Goal: Information Seeking & Learning: Learn about a topic

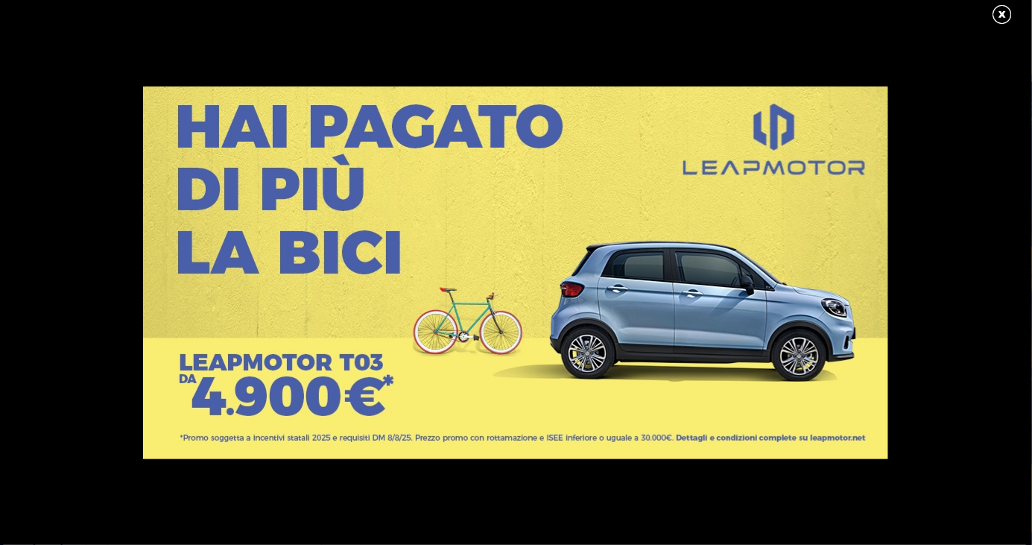
click at [993, 24] on link at bounding box center [1009, 15] width 37 height 22
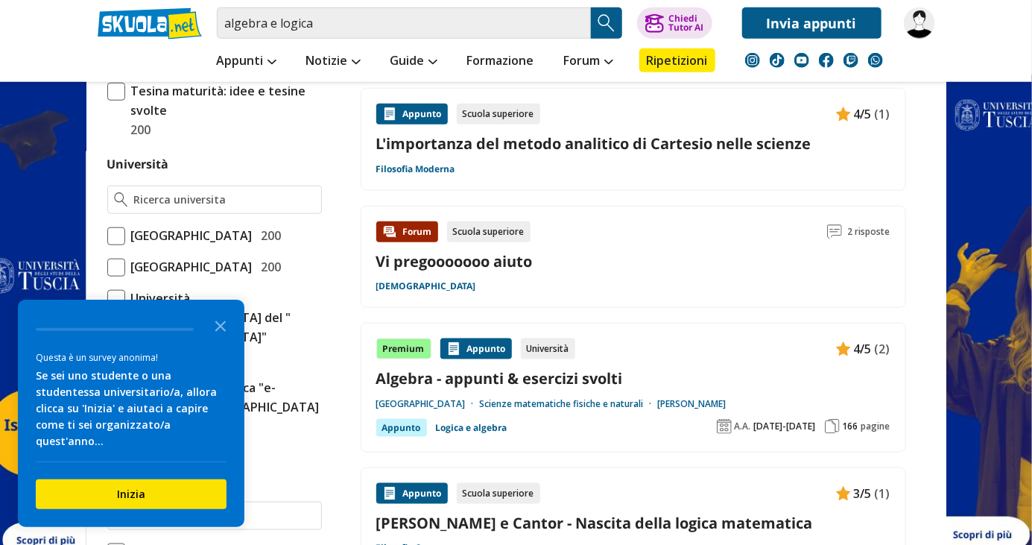
scroll to position [612, 0]
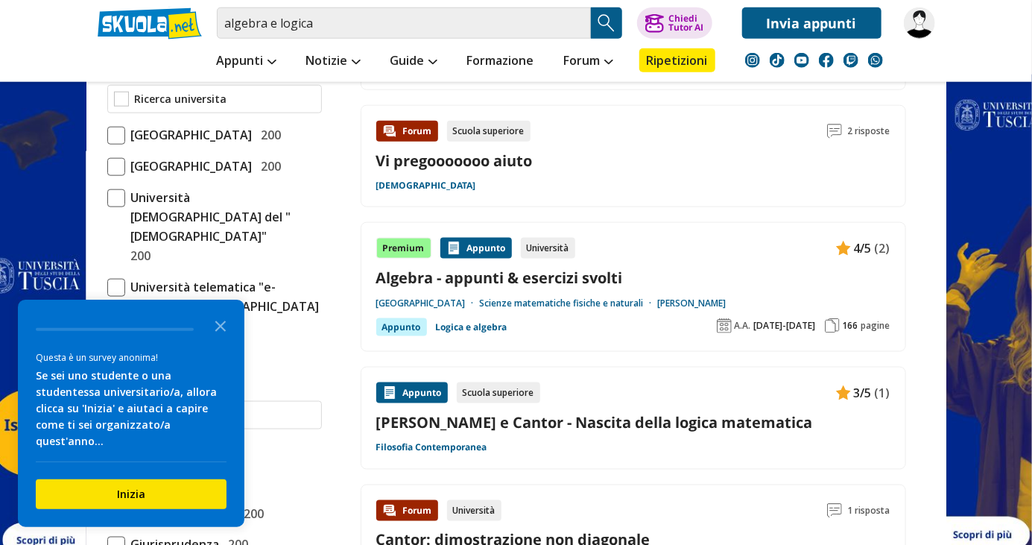
click at [274, 104] on input "Università" at bounding box center [225, 99] width 180 height 15
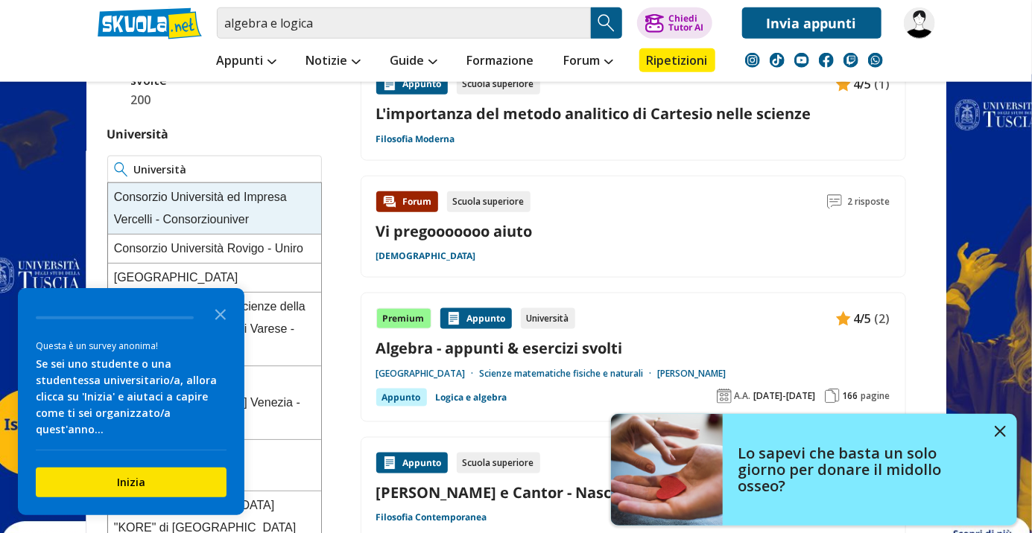
scroll to position [638, 0]
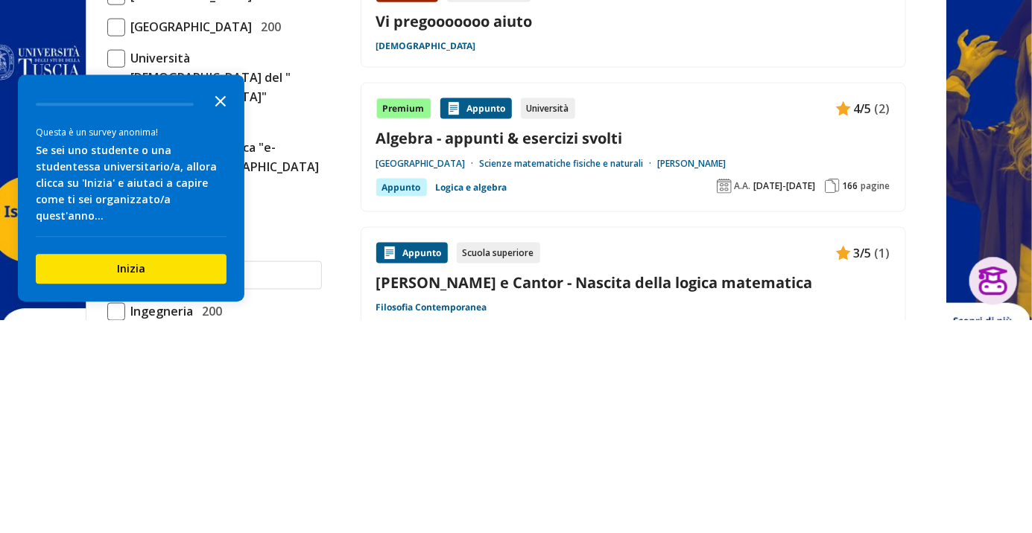
type input "Università degli studi di ber"
click at [225, 329] on icon "Close the survey" at bounding box center [221, 314] width 30 height 30
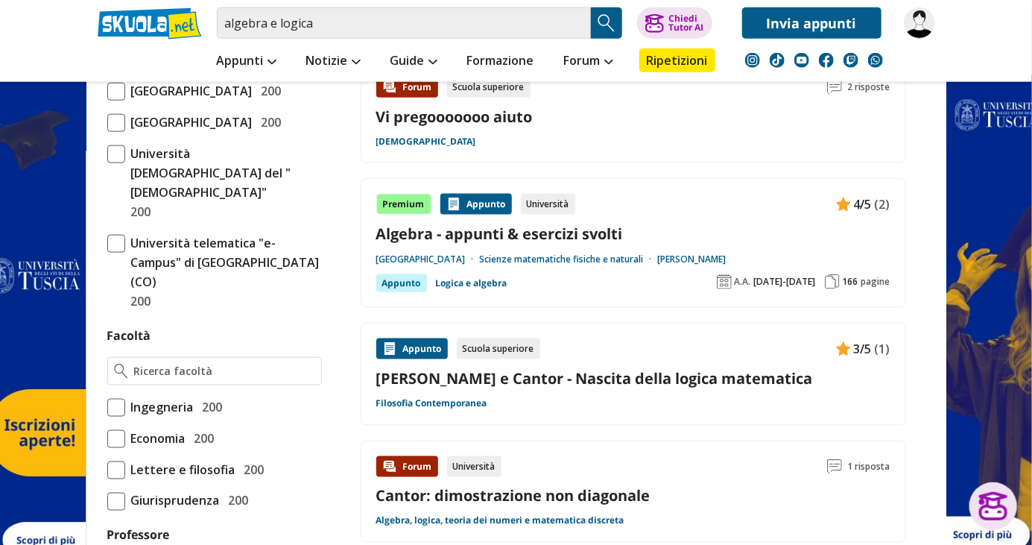
scroll to position [760, 0]
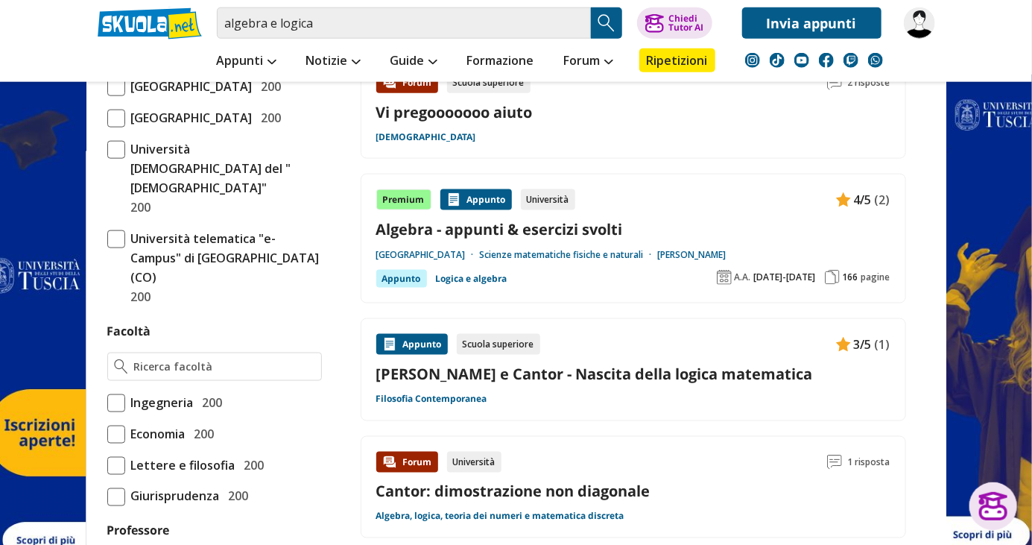
click at [109, 412] on span at bounding box center [116, 403] width 18 height 18
click at [107, 402] on input "Ingegneria 200" at bounding box center [107, 402] width 0 height 0
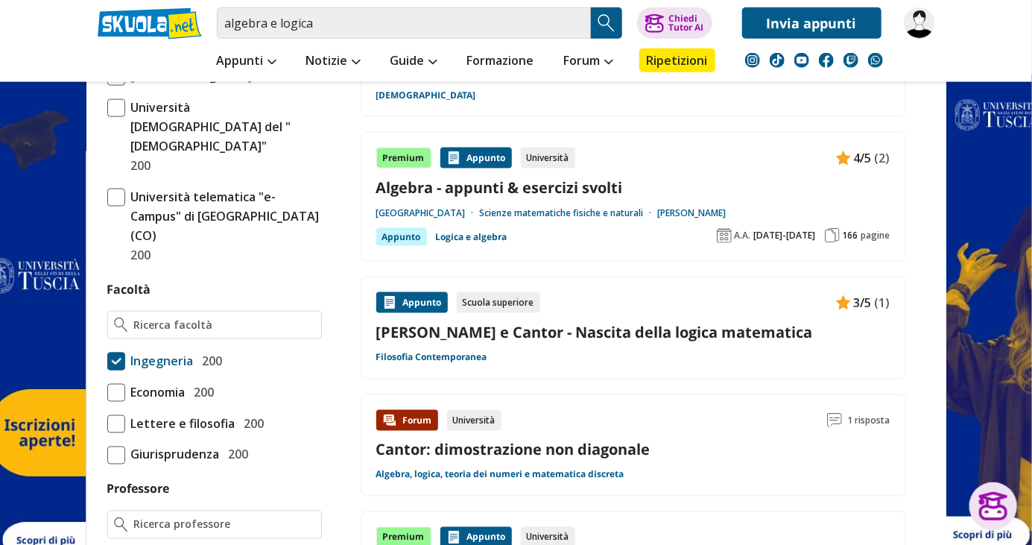
scroll to position [831, 0]
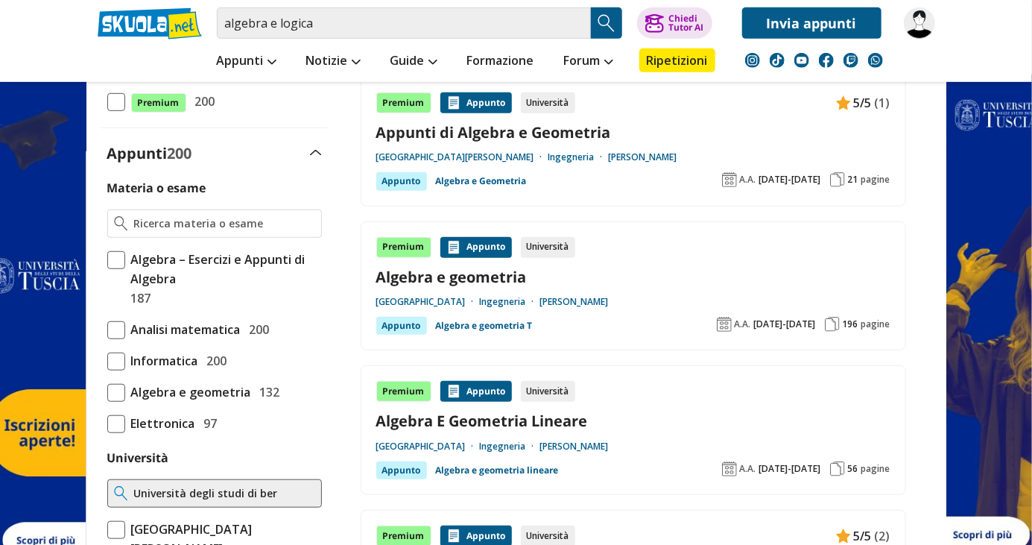
scroll to position [312, 0]
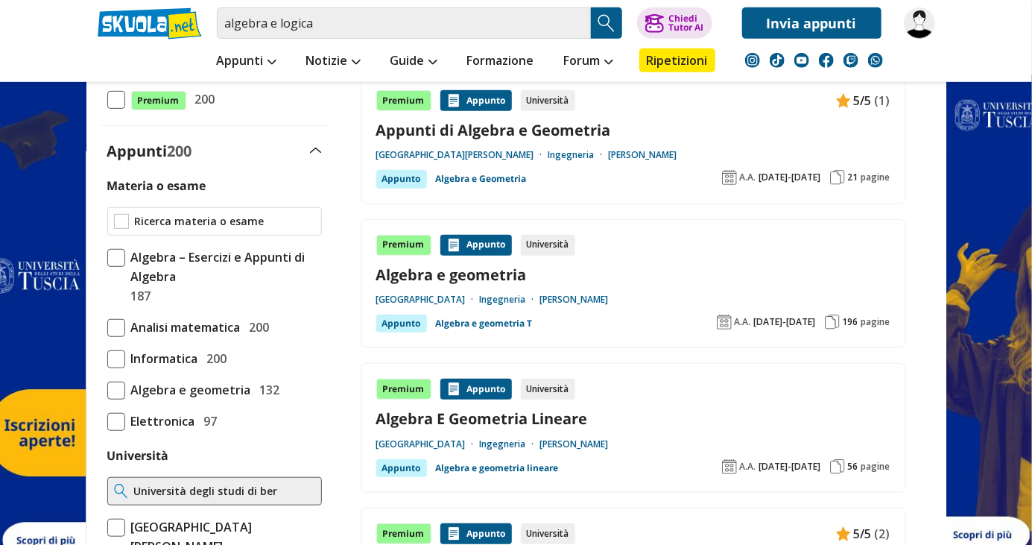
click at [251, 221] on input "Materia o esame" at bounding box center [225, 221] width 180 height 15
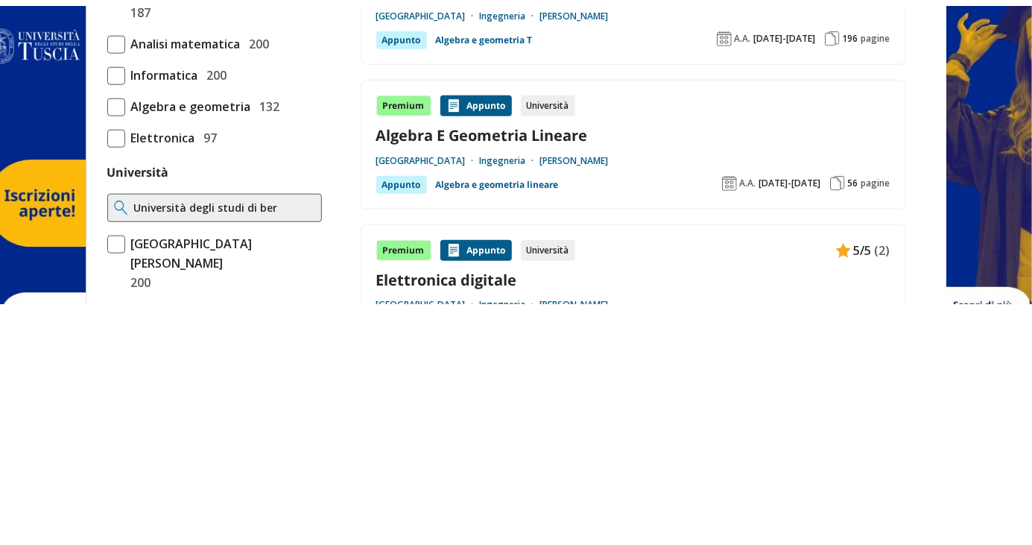
scroll to position [390, 0]
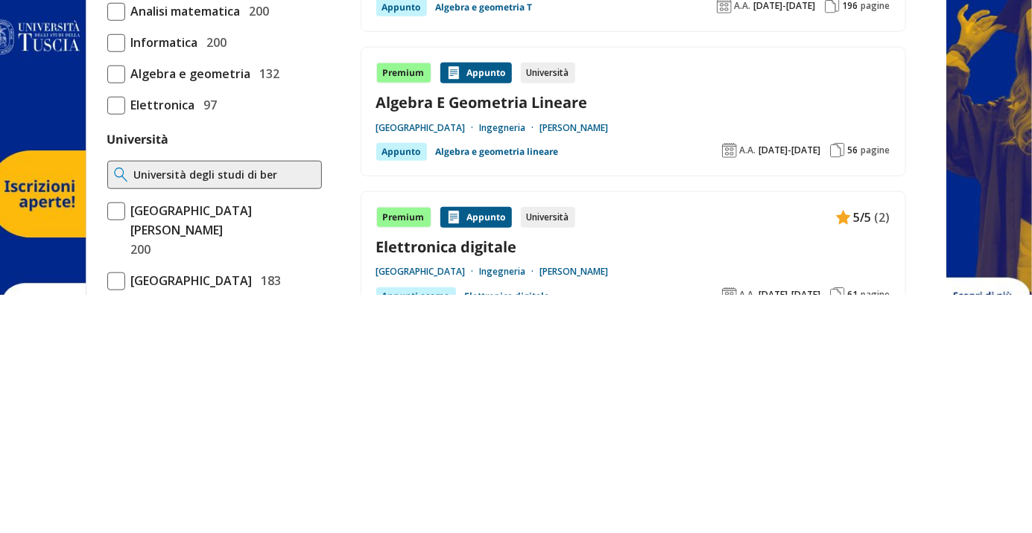
type input "Algebra e logica"
click at [263, 349] on label "Elettronica 97" at bounding box center [214, 343] width 215 height 19
click at [107, 343] on input "Elettronica 97" at bounding box center [107, 343] width 0 height 0
